Goal: Task Accomplishment & Management: Use online tool/utility

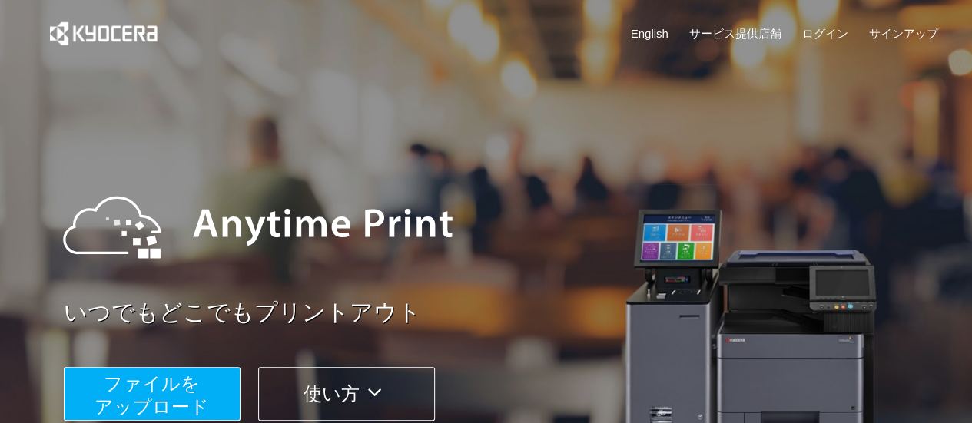
click at [200, 406] on span "ファイルを ​​アップロード" at bounding box center [151, 395] width 114 height 44
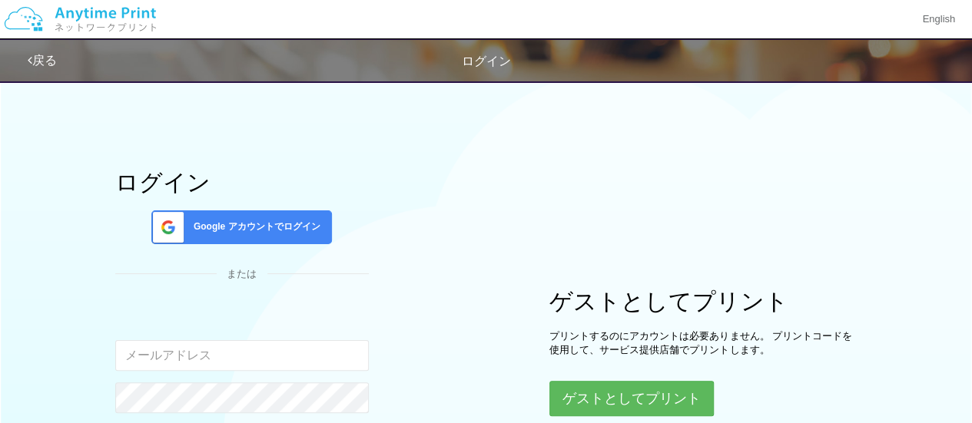
type input "[EMAIL_ADDRESS][DOMAIN_NAME]"
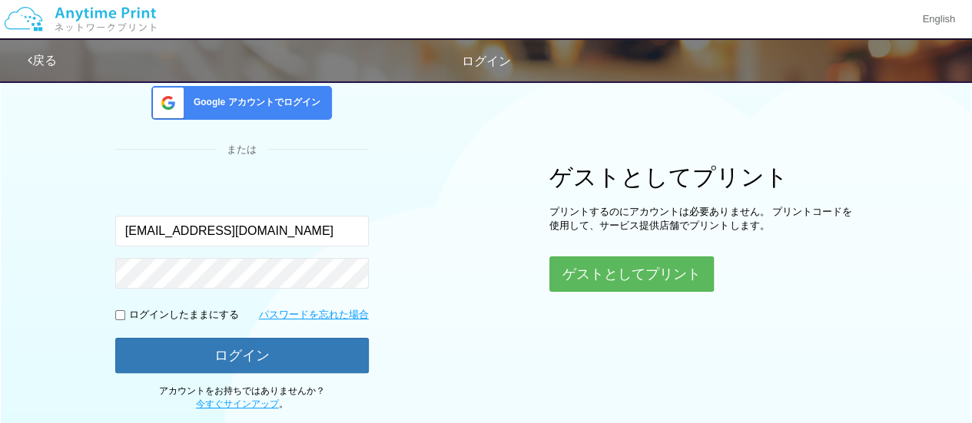
scroll to position [126, 0]
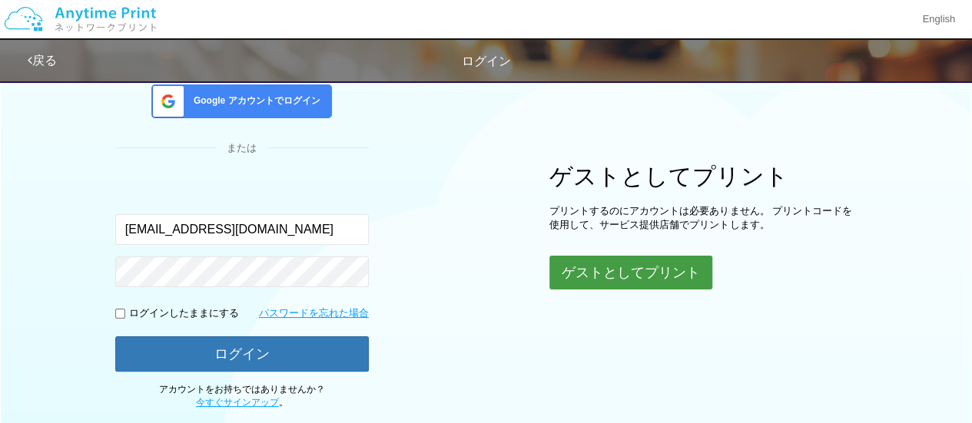
click at [615, 265] on button "ゲストとしてプリント" at bounding box center [630, 273] width 163 height 34
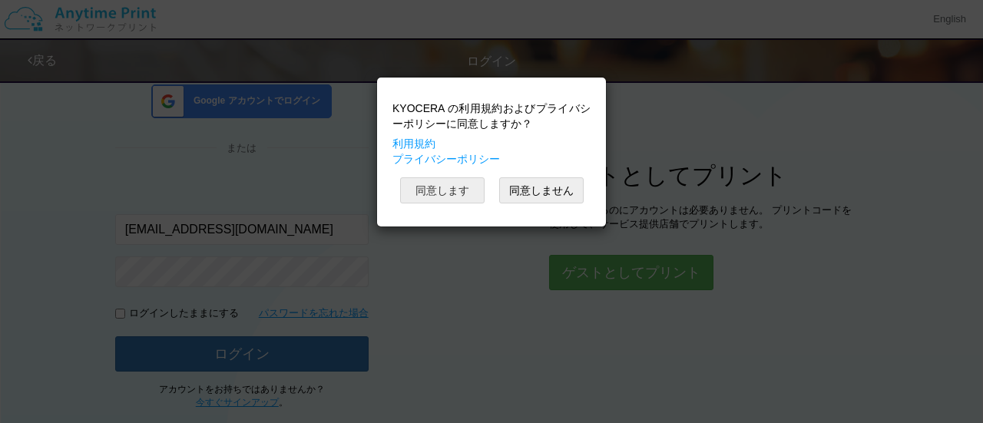
click at [461, 193] on button "同意します" at bounding box center [442, 190] width 85 height 26
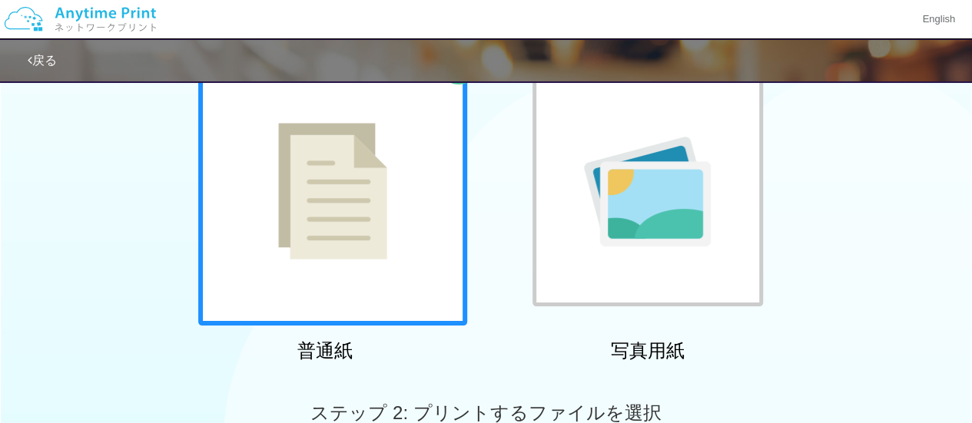
click at [461, 193] on div at bounding box center [332, 191] width 269 height 269
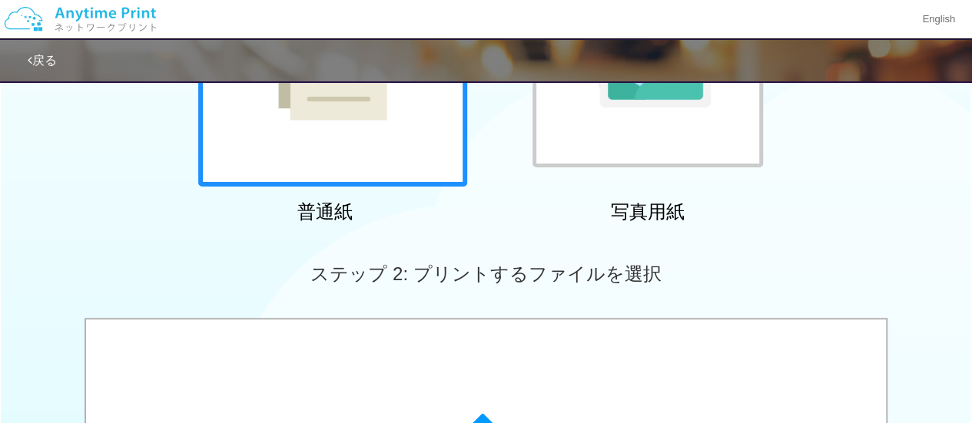
scroll to position [408, 0]
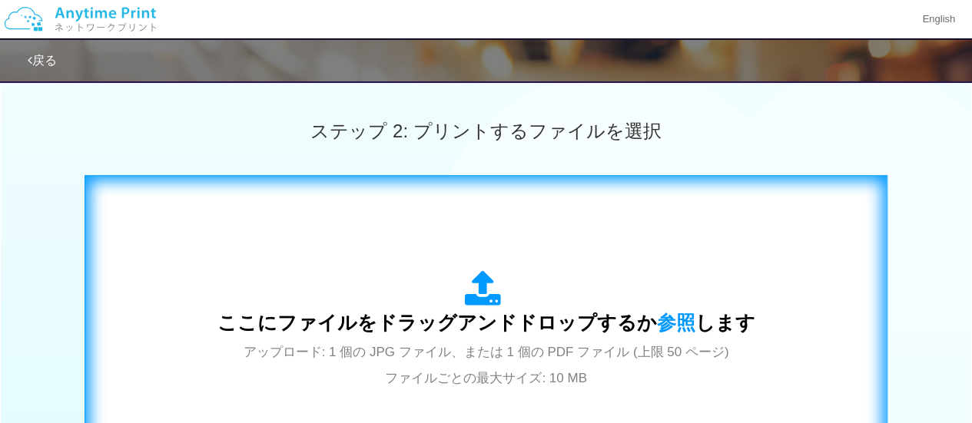
click at [571, 345] on span "アップロード: 1 個の JPG ファイル、または 1 個の PDF ファイル (上限 50 ページ) ファイルごとの最大サイズ: 10 MB" at bounding box center [487, 365] width 486 height 41
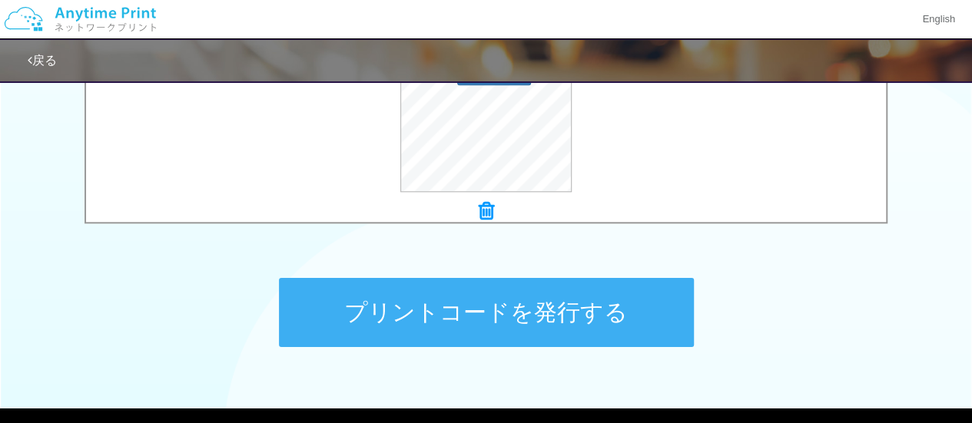
scroll to position [665, 0]
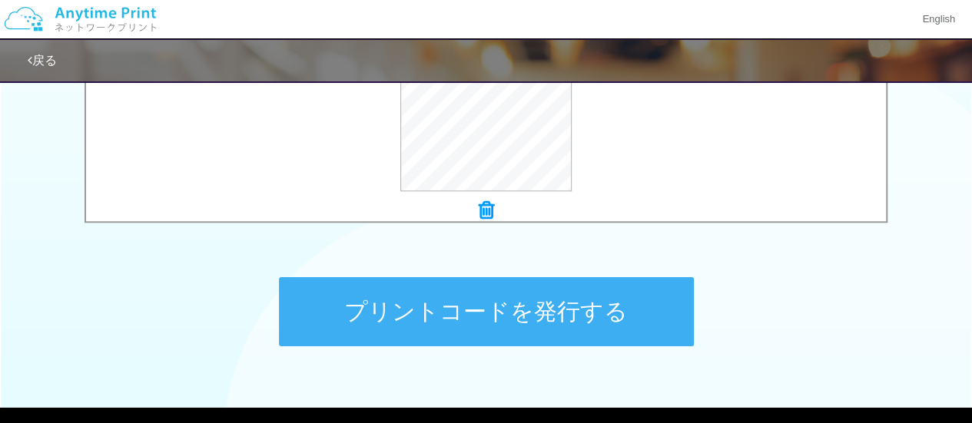
click at [561, 296] on button "プリントコードを発行する" at bounding box center [486, 311] width 415 height 69
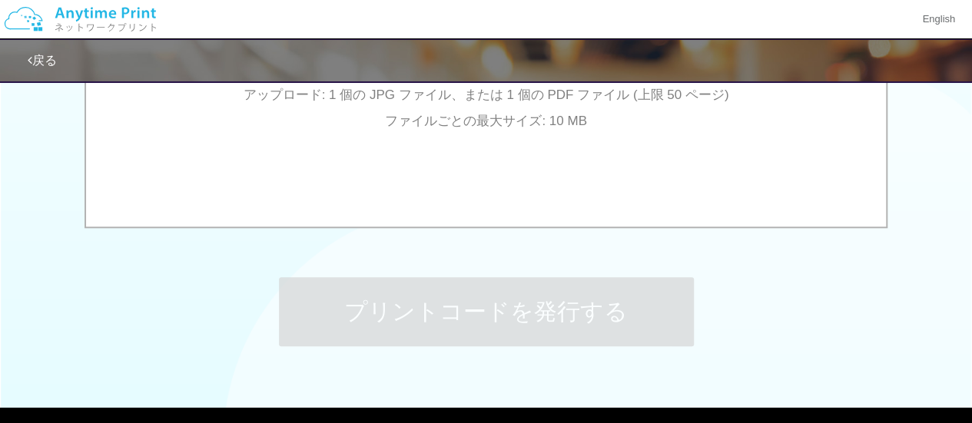
scroll to position [0, 0]
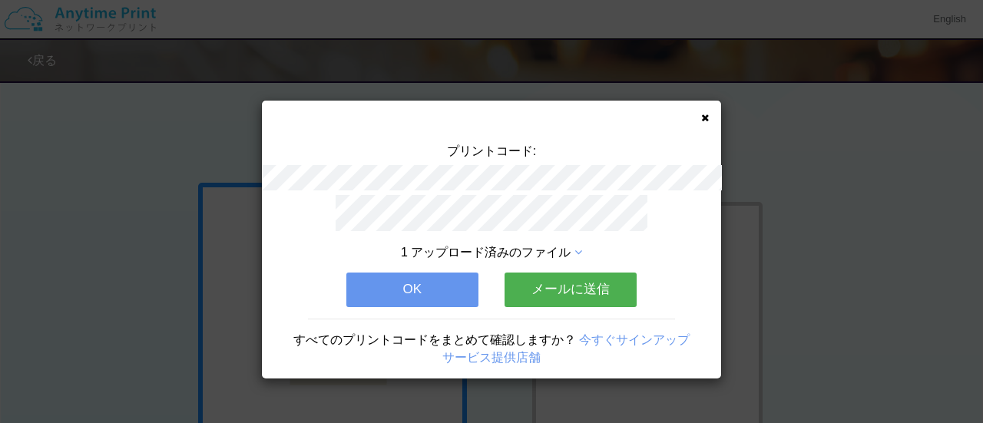
click at [565, 280] on button "メールに送信" at bounding box center [571, 290] width 132 height 34
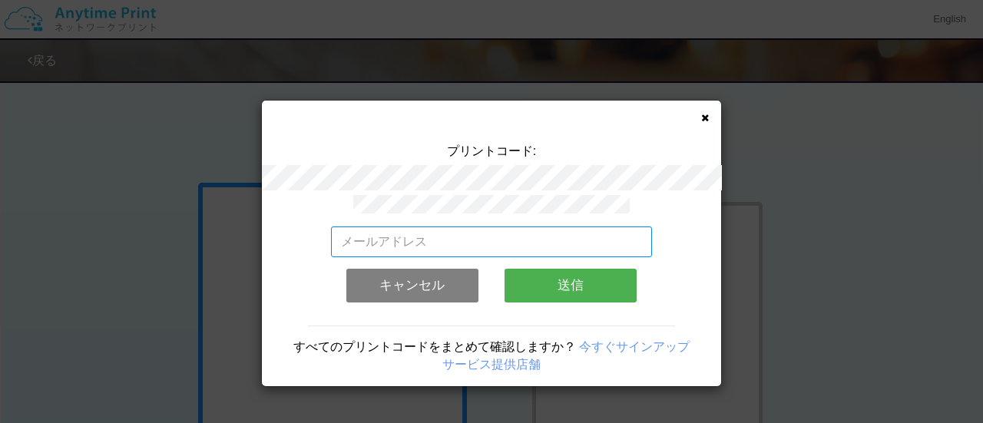
click at [510, 238] on input "email" at bounding box center [492, 242] width 322 height 31
type input "[EMAIL_ADDRESS][DOMAIN_NAME]"
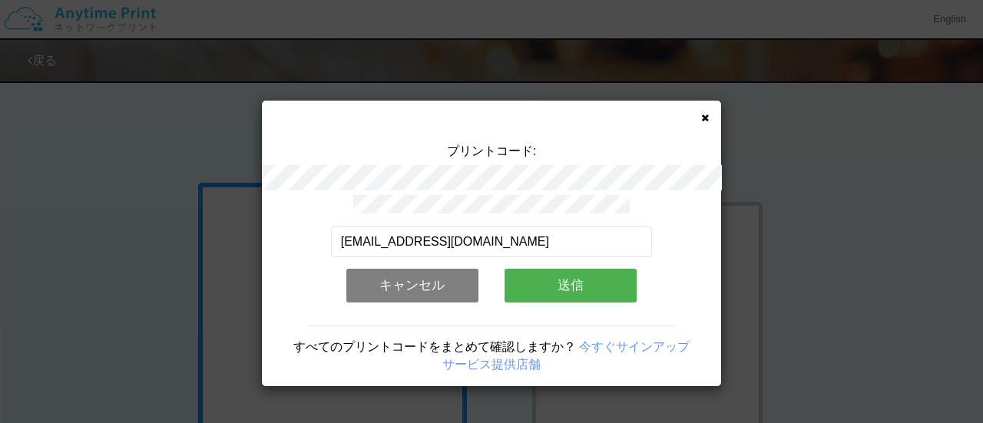
click at [595, 277] on button "送信" at bounding box center [571, 286] width 132 height 34
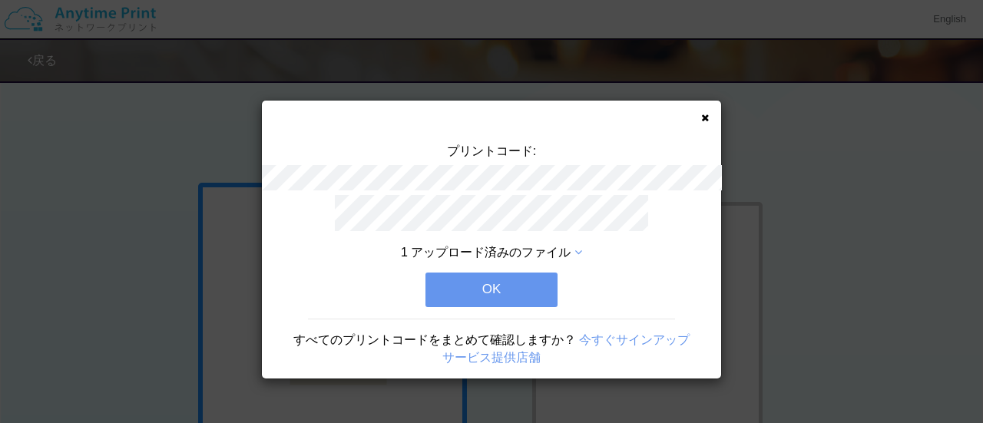
click at [495, 282] on button "OK" at bounding box center [492, 290] width 132 height 34
